Goal: Find specific page/section: Find specific page/section

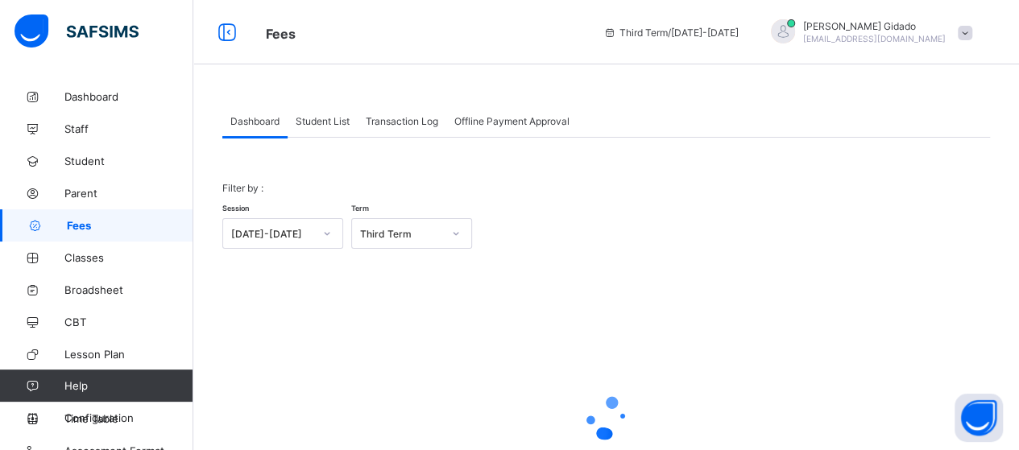
scroll to position [16, 0]
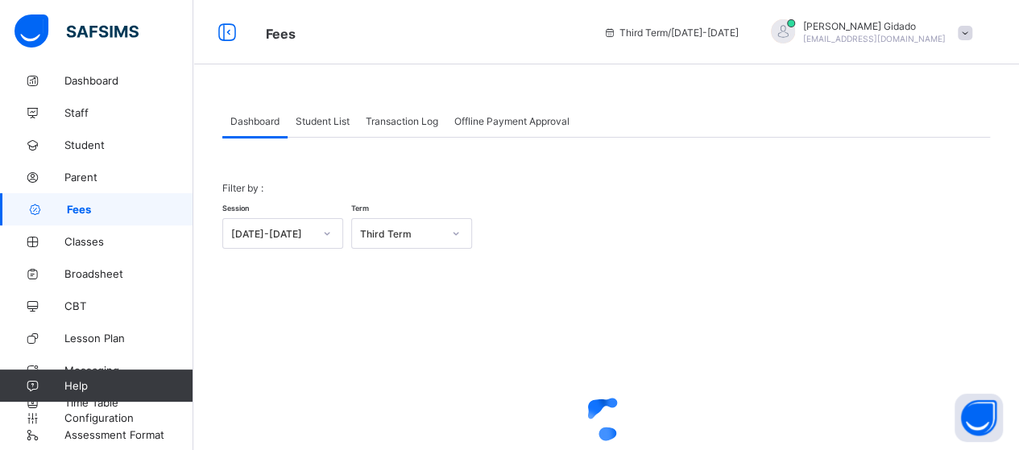
click at [681, 265] on div at bounding box center [605, 418] width 767 height 306
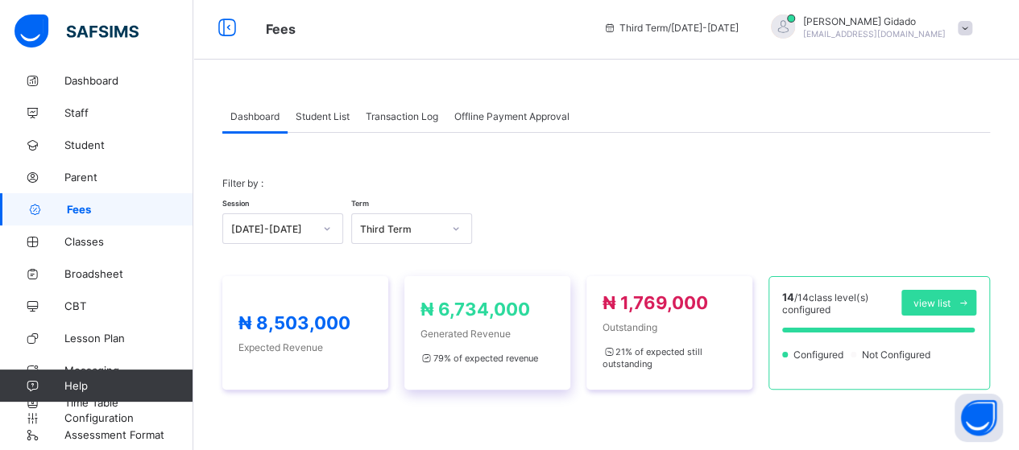
scroll to position [0, 0]
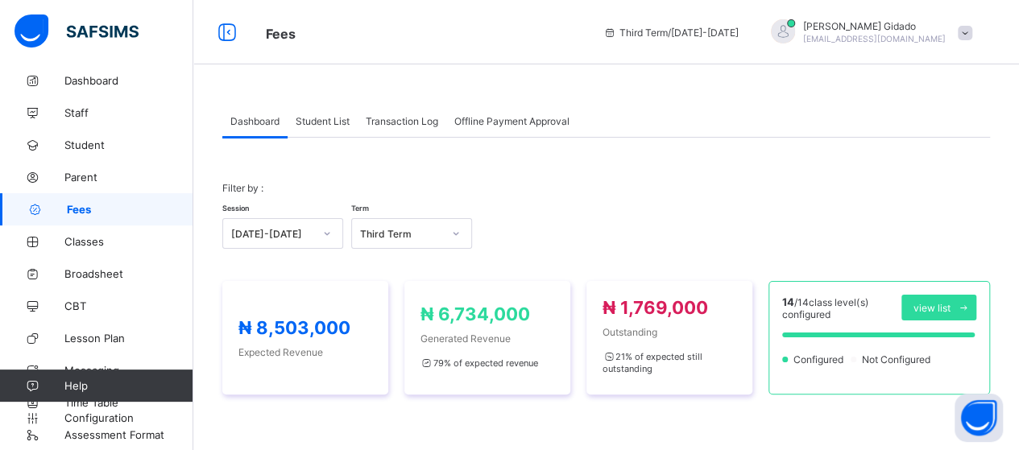
click at [340, 118] on span "Student List" at bounding box center [323, 121] width 54 height 12
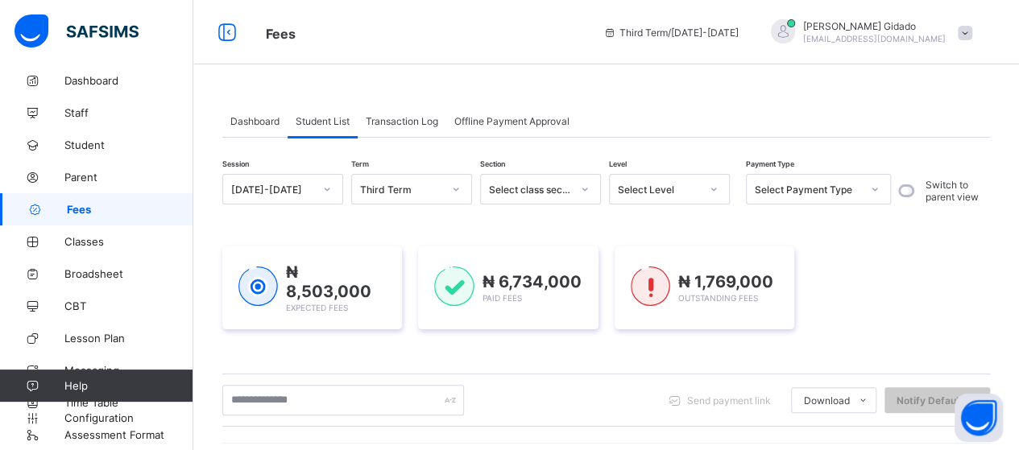
click at [718, 188] on div at bounding box center [713, 189] width 27 height 26
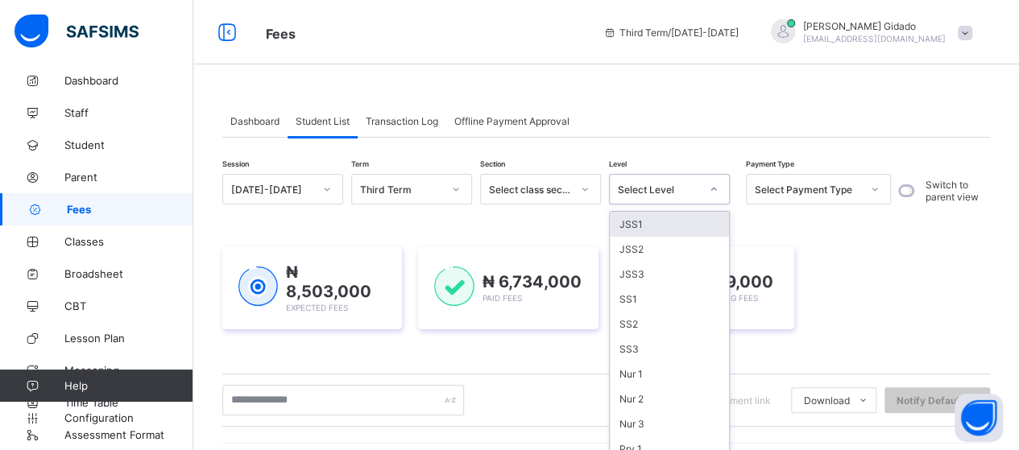
scroll to position [10, 0]
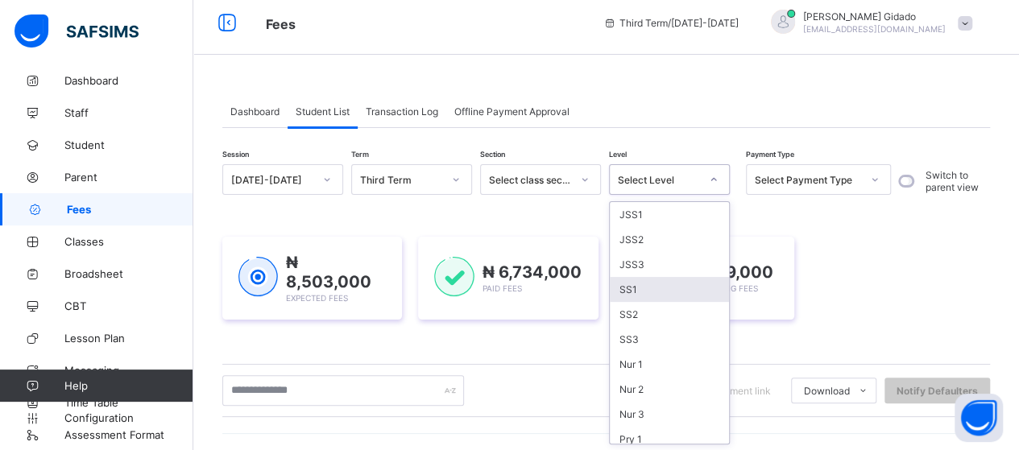
click at [646, 290] on div "SS1" at bounding box center [669, 289] width 119 height 25
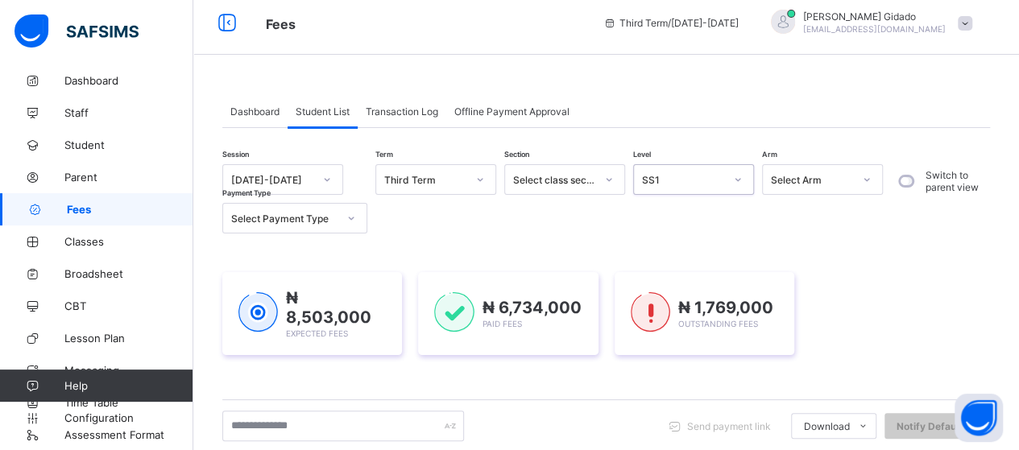
click at [863, 183] on icon at bounding box center [867, 180] width 10 height 16
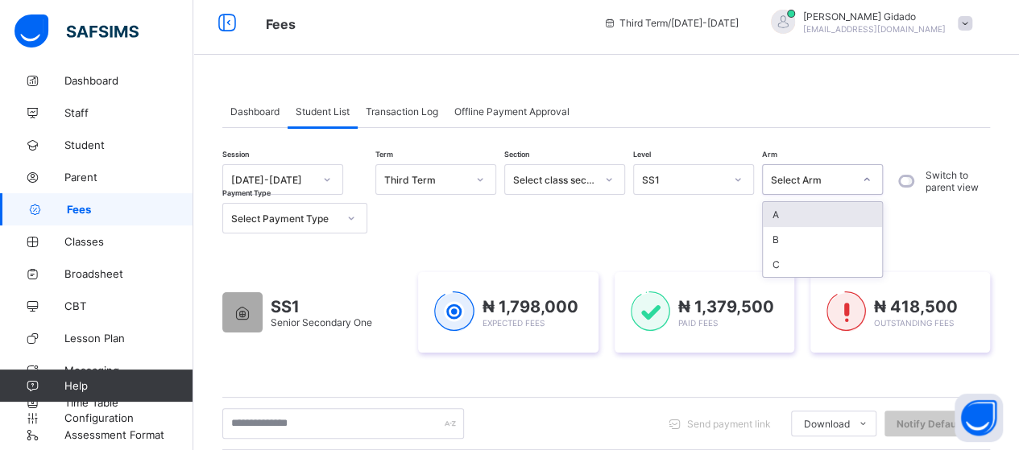
click at [834, 215] on div "A" at bounding box center [822, 214] width 119 height 25
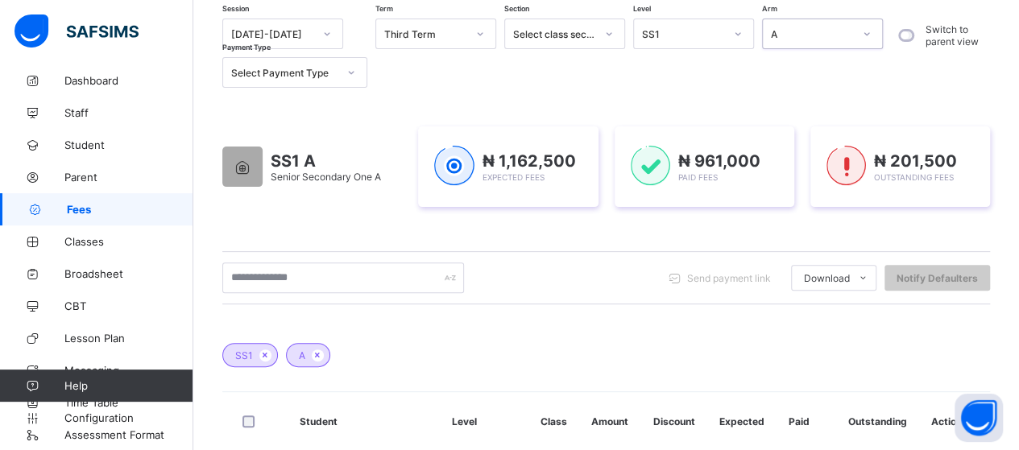
scroll to position [171, 0]
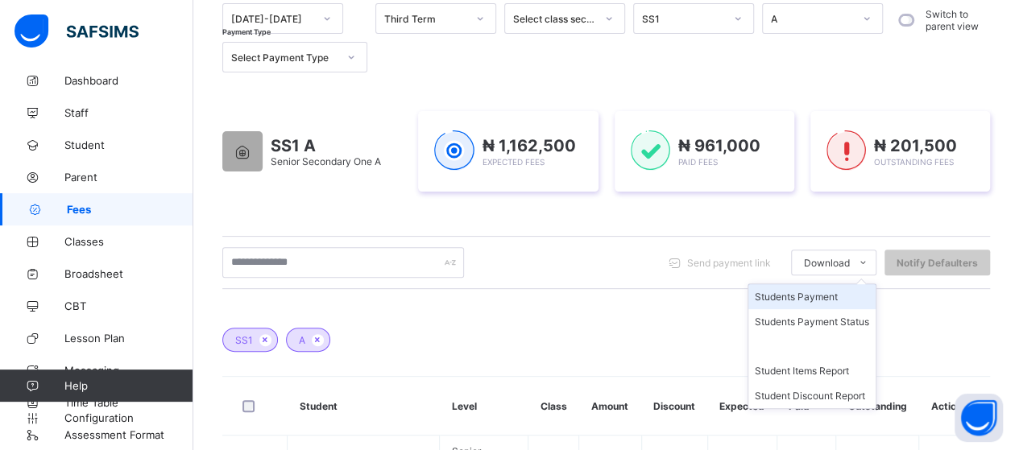
click at [850, 297] on li "Students Payment" at bounding box center [811, 296] width 127 height 25
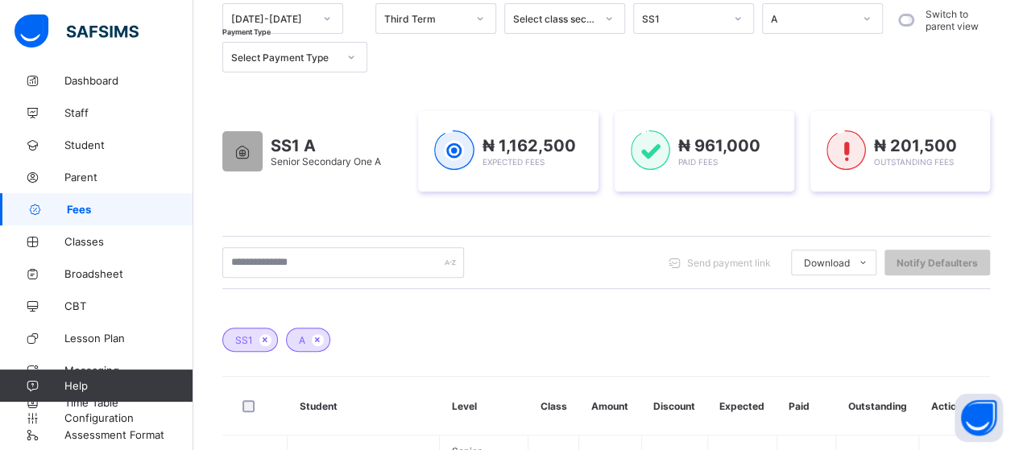
click at [743, 19] on div at bounding box center [737, 19] width 27 height 26
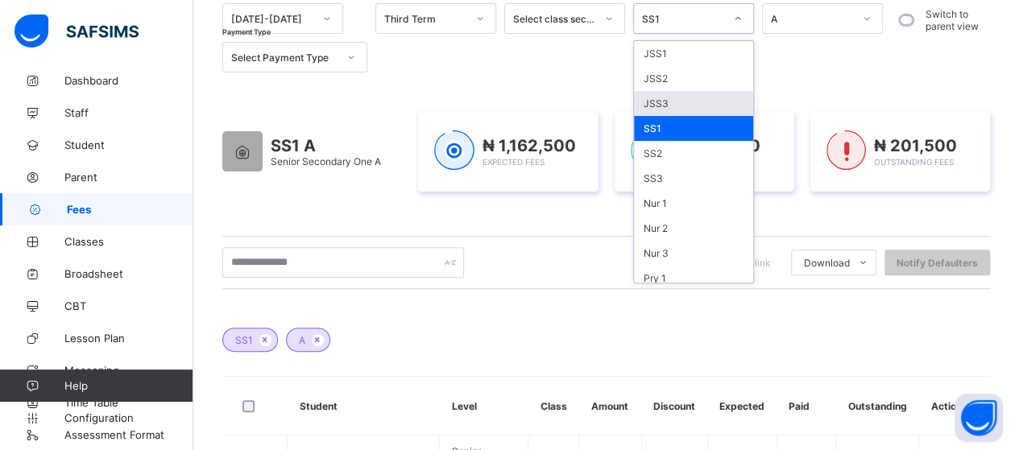
click at [648, 101] on div "JSS3" at bounding box center [693, 103] width 119 height 25
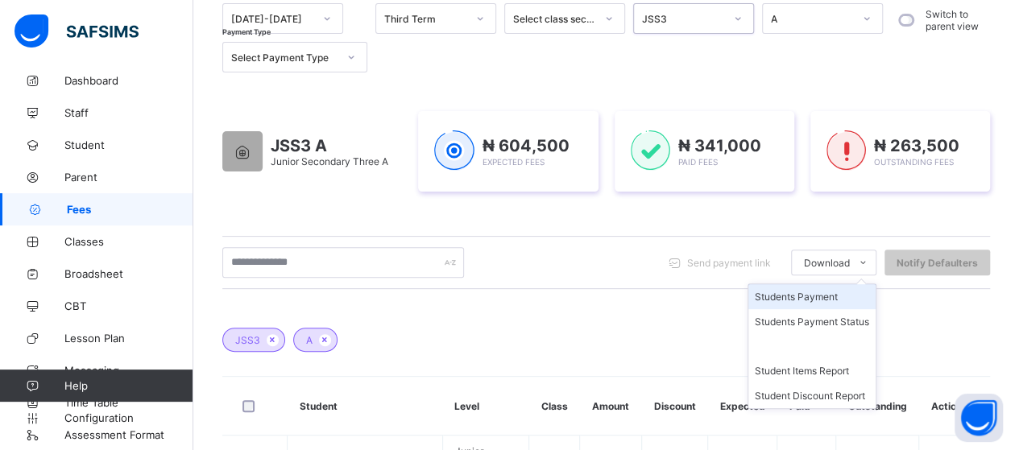
click at [834, 294] on li "Students Payment" at bounding box center [811, 296] width 127 height 25
click at [869, 260] on icon at bounding box center [863, 263] width 12 height 10
click at [846, 254] on div "Download" at bounding box center [833, 263] width 85 height 26
click at [838, 260] on span "Download" at bounding box center [827, 263] width 46 height 12
click at [820, 295] on li "Students Payment" at bounding box center [811, 296] width 127 height 25
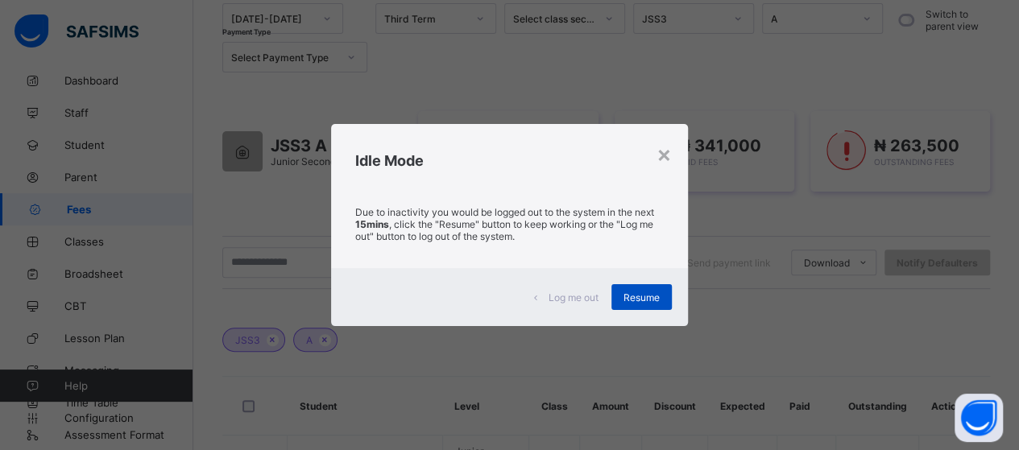
click at [618, 297] on div "Resume" at bounding box center [641, 297] width 60 height 26
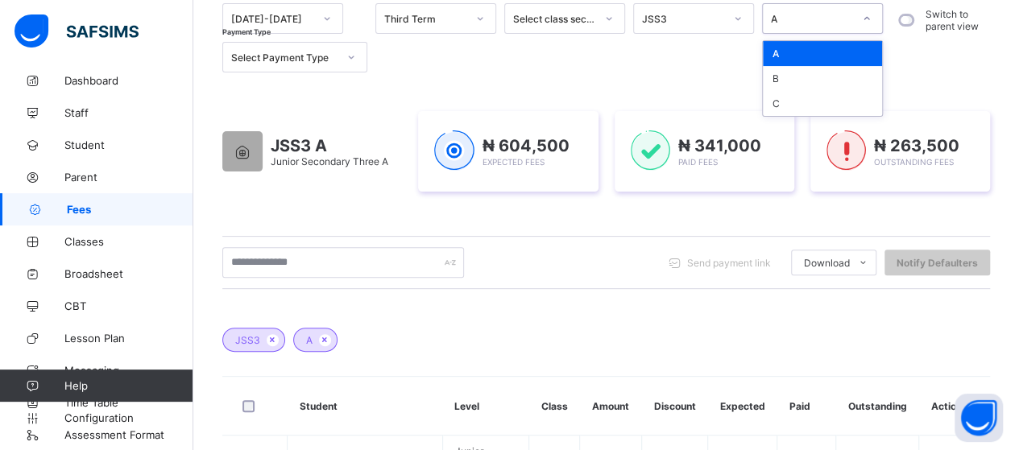
click at [873, 23] on div at bounding box center [866, 19] width 27 height 26
click at [784, 73] on div "B" at bounding box center [822, 78] width 119 height 25
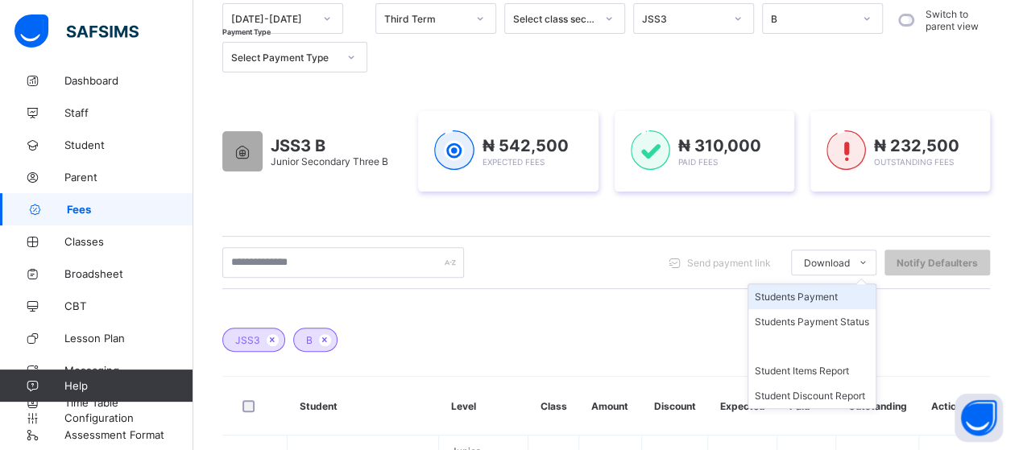
click at [840, 293] on li "Students Payment" at bounding box center [811, 296] width 127 height 25
